Goal: Task Accomplishment & Management: Use online tool/utility

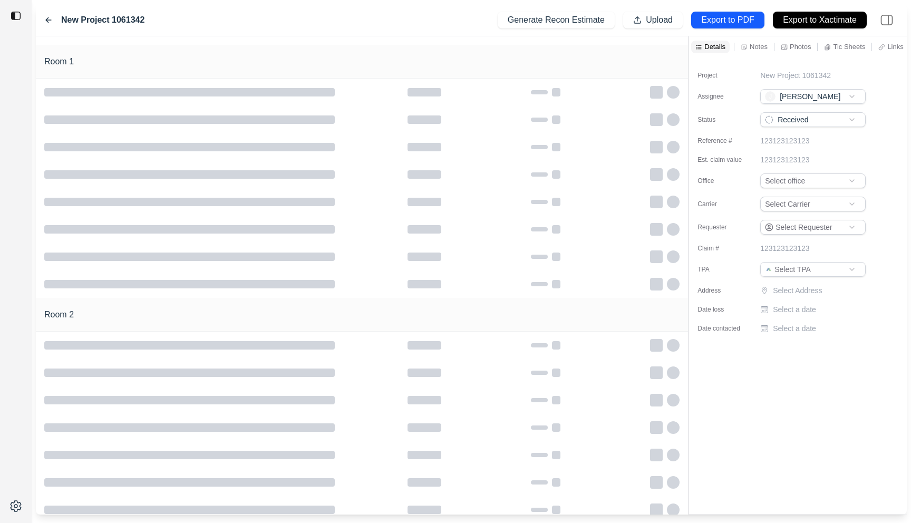
click at [689, 60] on div at bounding box center [689, 275] width 1 height 478
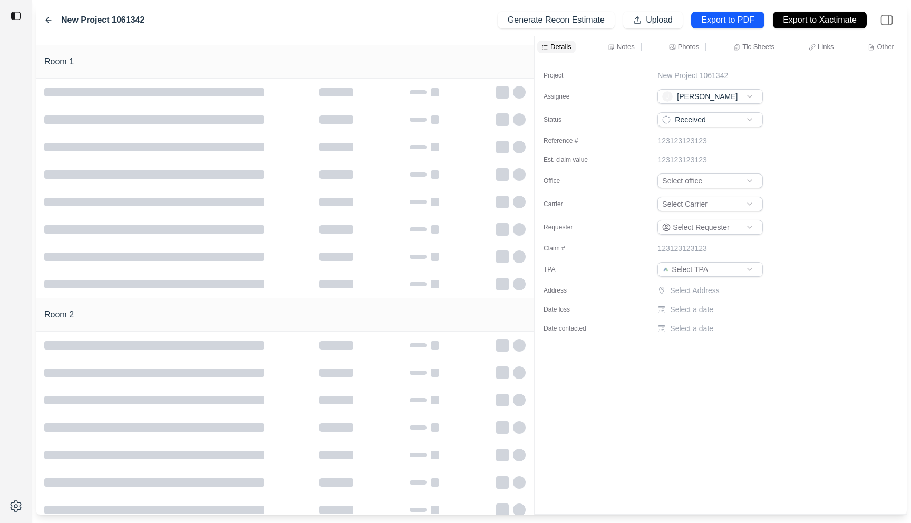
click at [631, 45] on p "Notes" at bounding box center [626, 46] width 18 height 9
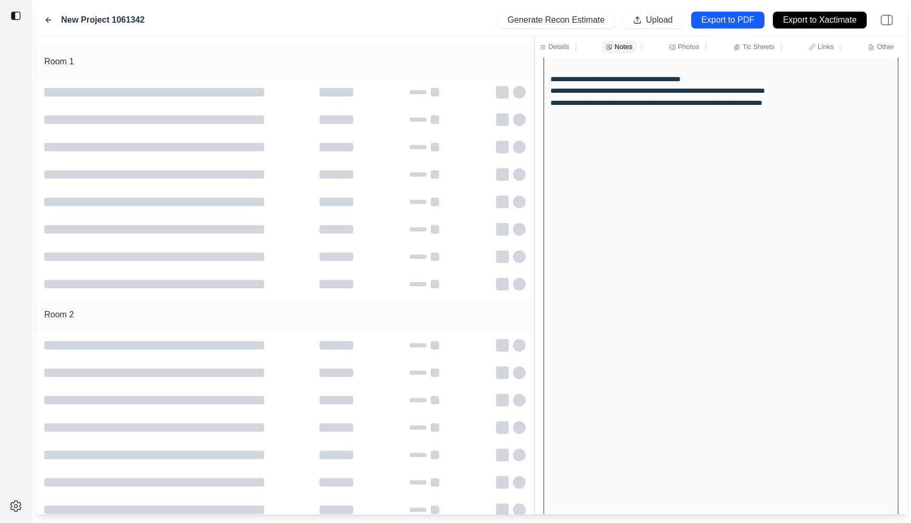
scroll to position [6916, 0]
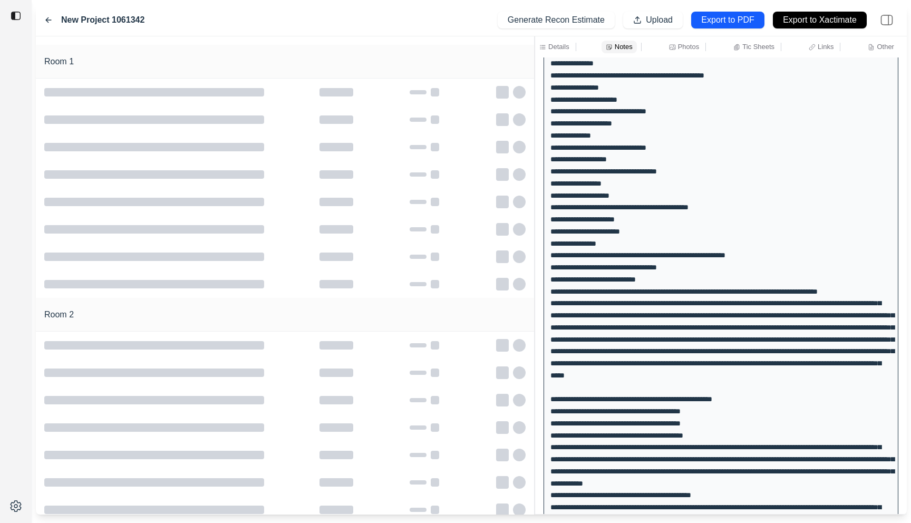
scroll to position [727, 0]
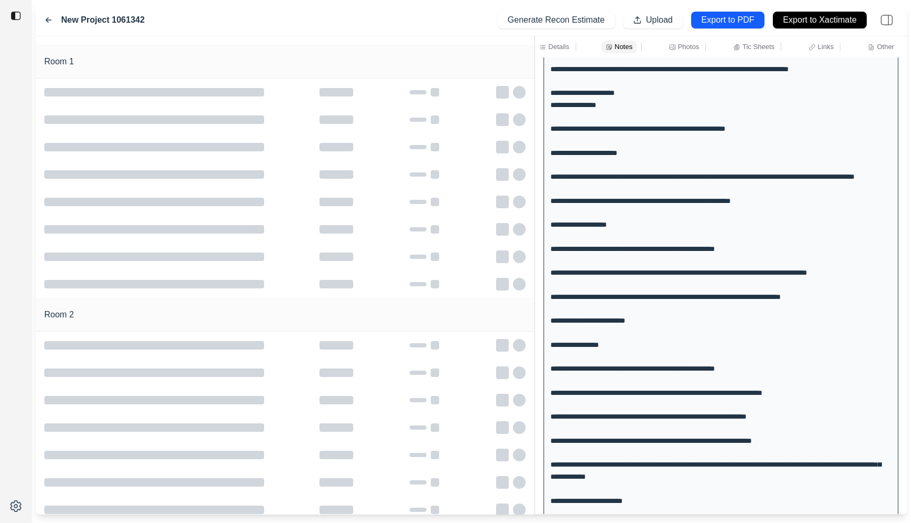
scroll to position [6200, 0]
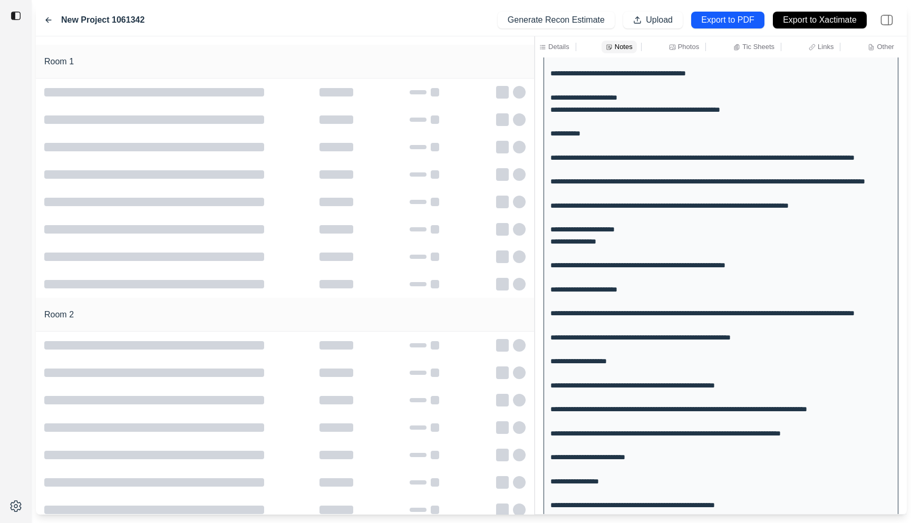
drag, startPoint x: 604, startPoint y: 180, endPoint x: 648, endPoint y: 316, distance: 143.1
drag, startPoint x: 648, startPoint y: 316, endPoint x: 648, endPoint y: 358, distance: 41.1
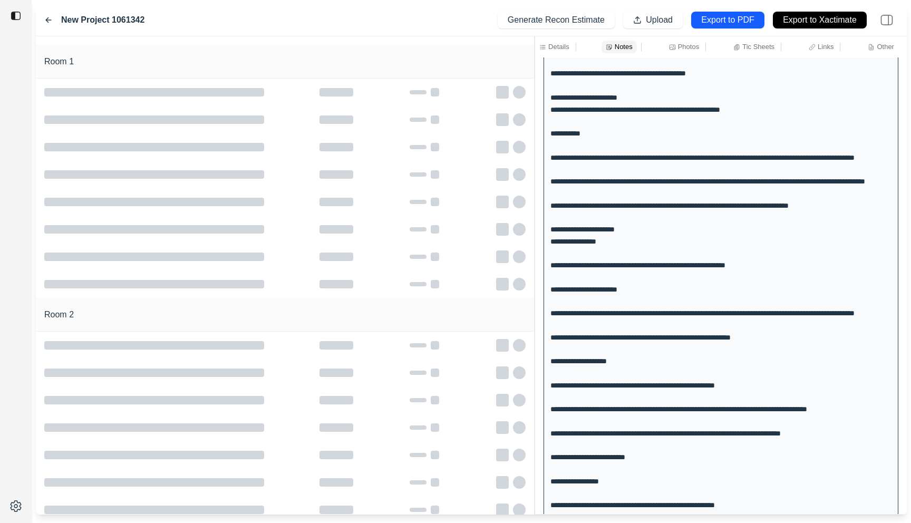
drag, startPoint x: 648, startPoint y: 358, endPoint x: 646, endPoint y: 252, distance: 106.0
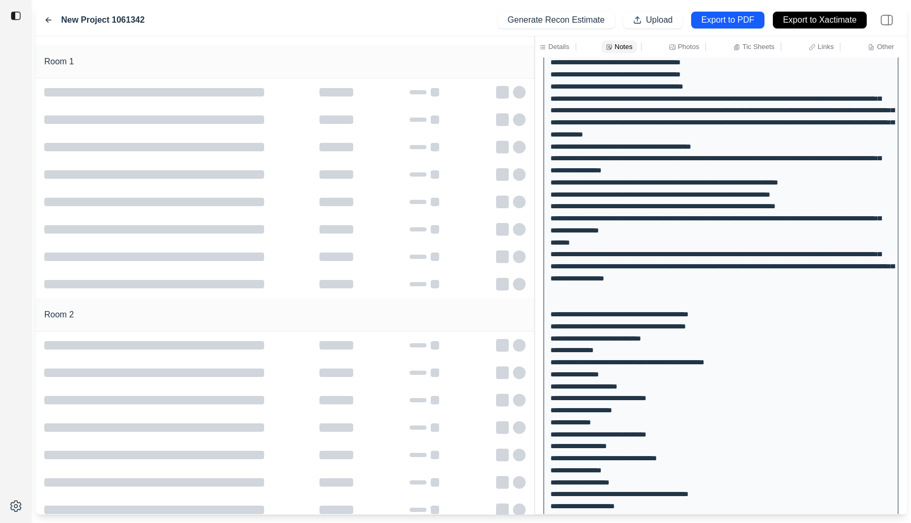
scroll to position [0, 0]
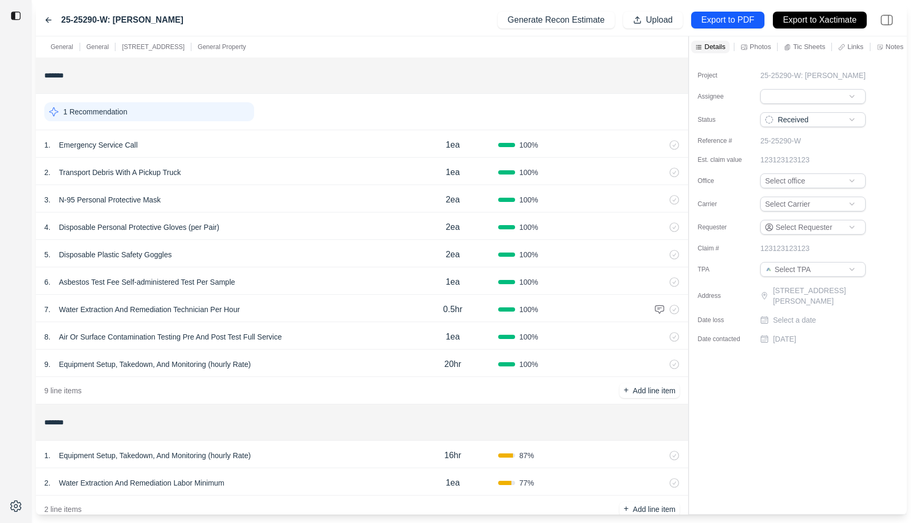
click at [537, 95] on div "**********" at bounding box center [471, 275] width 871 height 478
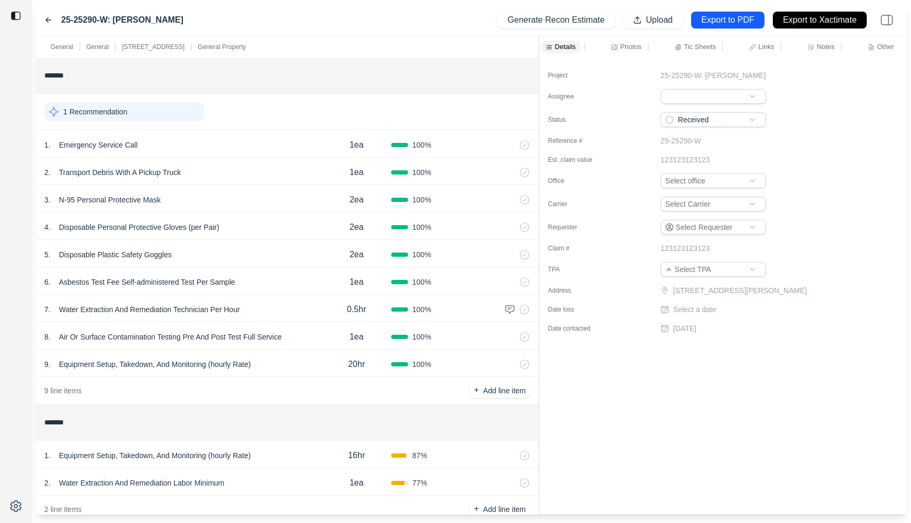
click at [832, 47] on p "Notes" at bounding box center [826, 46] width 18 height 9
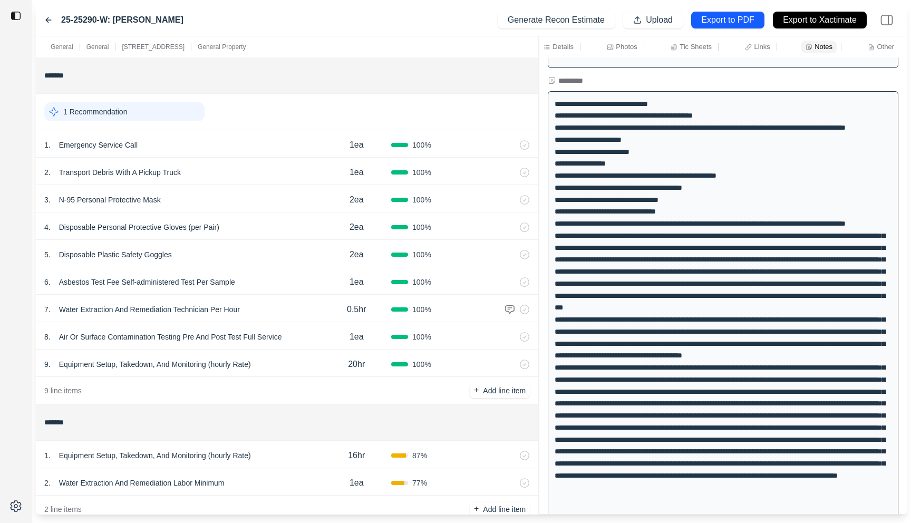
scroll to position [941, 0]
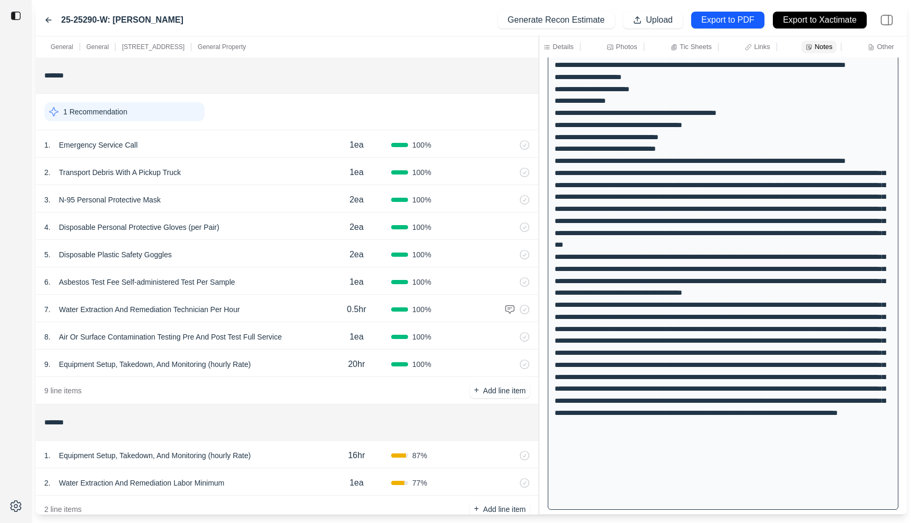
click at [282, 196] on div "3 . N-95 Personal Protective Mask" at bounding box center [182, 199] width 277 height 15
